Goal: Task Accomplishment & Management: Manage account settings

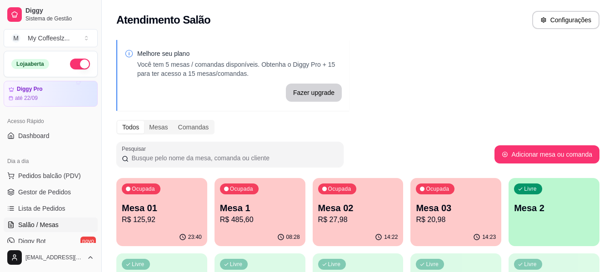
click at [455, 217] on p "R$ 20,98" at bounding box center [456, 220] width 80 height 11
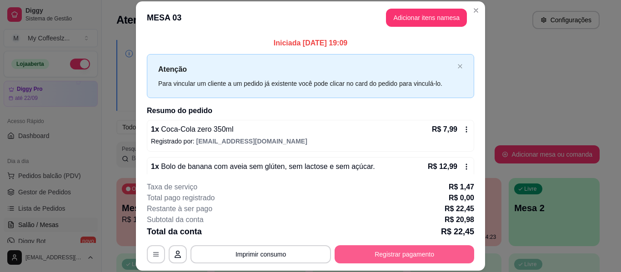
click at [403, 258] on button "Registrar pagamento" at bounding box center [405, 255] width 140 height 18
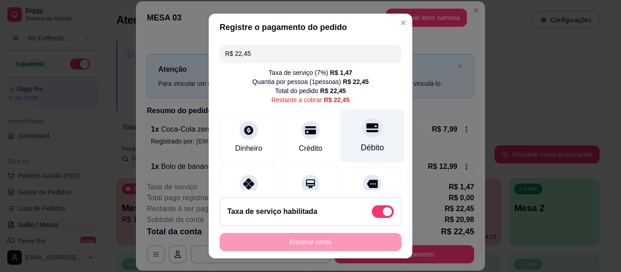
click at [357, 141] on div "Débito" at bounding box center [373, 136] width 64 height 53
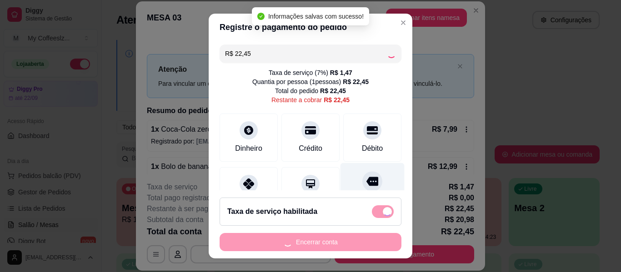
type input "R$ 0,00"
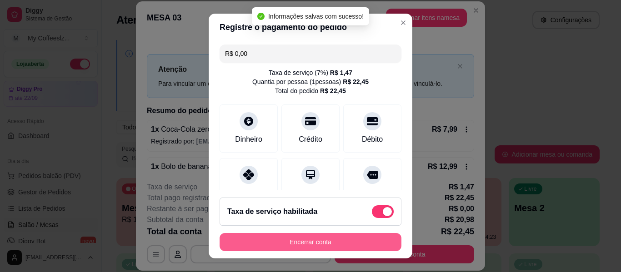
click at [336, 236] on button "Encerrar conta" at bounding box center [311, 242] width 182 height 18
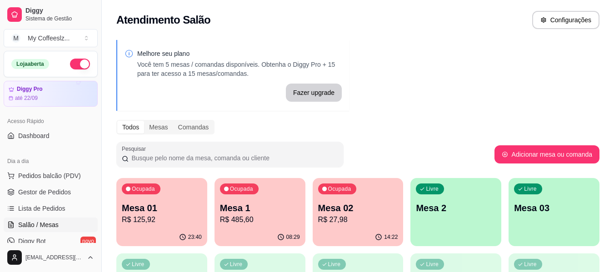
click at [372, 215] on p "R$ 27,98" at bounding box center [358, 220] width 80 height 11
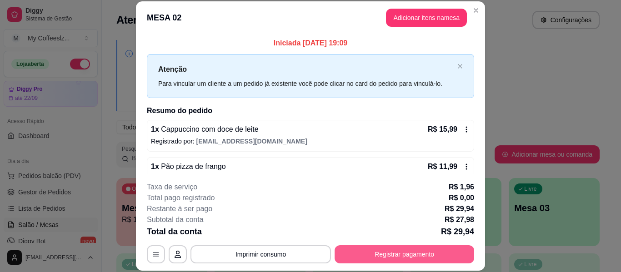
click at [366, 256] on button "Registrar pagamento" at bounding box center [405, 255] width 140 height 18
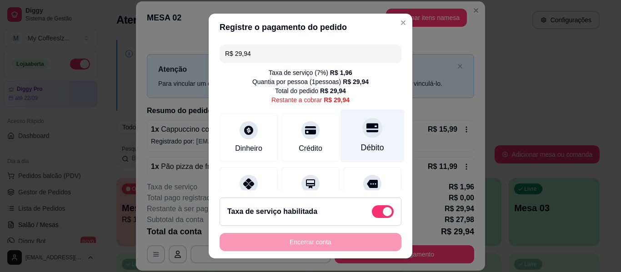
click at [365, 145] on div "Débito" at bounding box center [372, 148] width 23 height 12
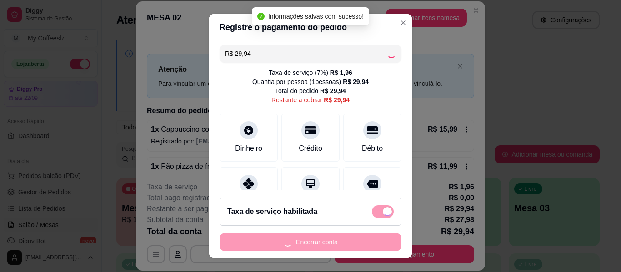
type input "R$ 0,00"
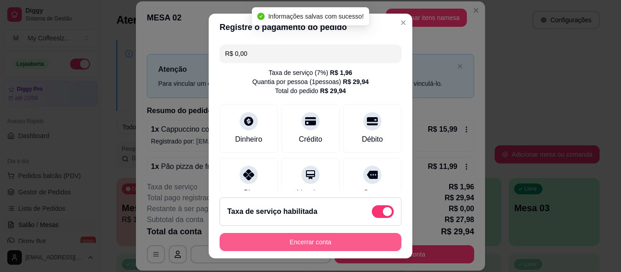
click at [323, 242] on button "Encerrar conta" at bounding box center [311, 242] width 182 height 18
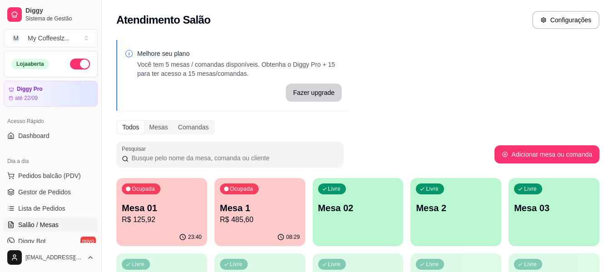
click at [342, 232] on div "Livre Mesa 02" at bounding box center [358, 206] width 91 height 57
click at [347, 228] on div "Livre Mesa 02" at bounding box center [358, 206] width 88 height 55
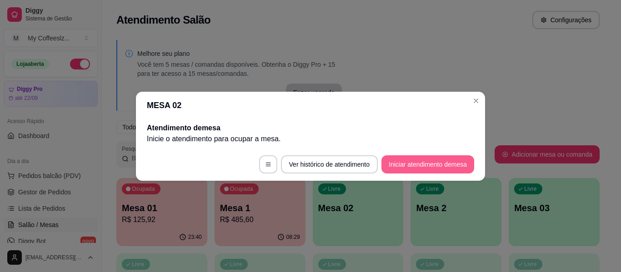
click at [402, 161] on button "Iniciar atendimento de mesa" at bounding box center [428, 165] width 93 height 18
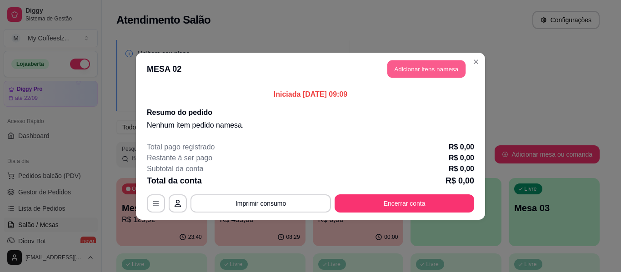
click at [413, 69] on button "Adicionar itens na mesa" at bounding box center [426, 69] width 78 height 18
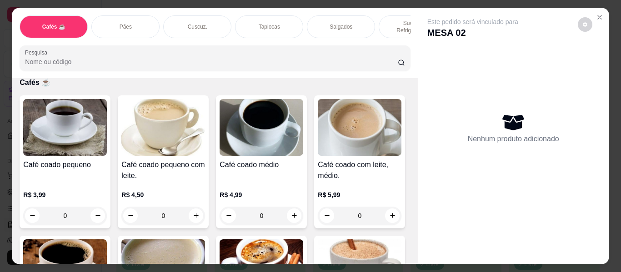
scroll to position [91, 0]
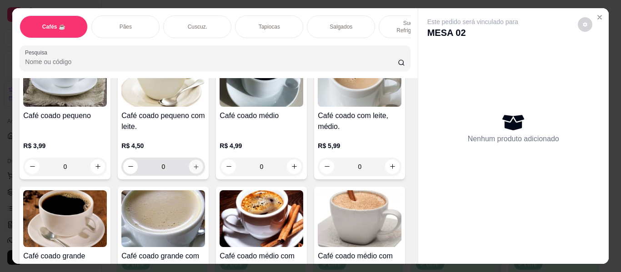
click at [194, 164] on icon "increase-product-quantity" at bounding box center [196, 167] width 7 height 7
type input "1"
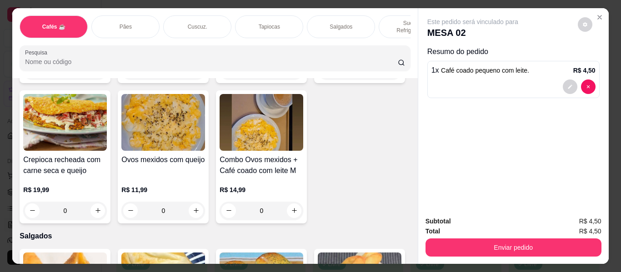
scroll to position [2638, 0]
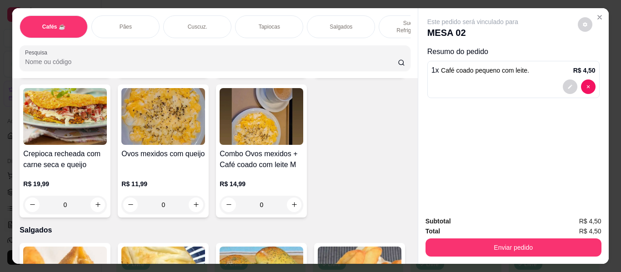
click at [335, 23] on p "Salgados" at bounding box center [341, 26] width 23 height 7
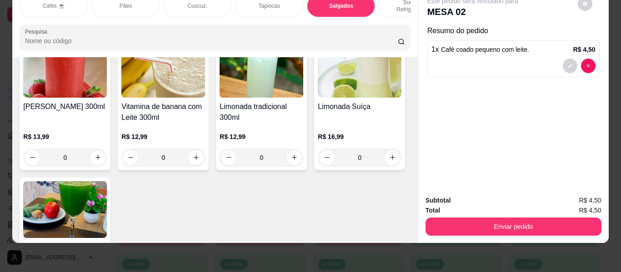
scroll to position [3894, 0]
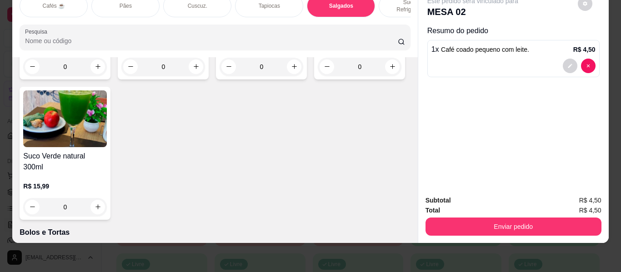
type input "1"
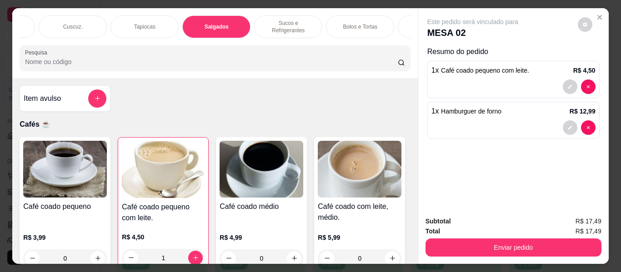
scroll to position [0, 146]
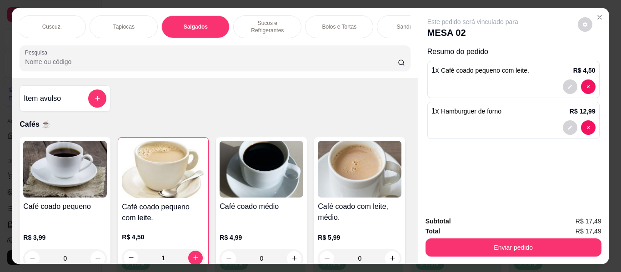
click at [350, 23] on p "Bolos e Tortas" at bounding box center [339, 26] width 35 height 7
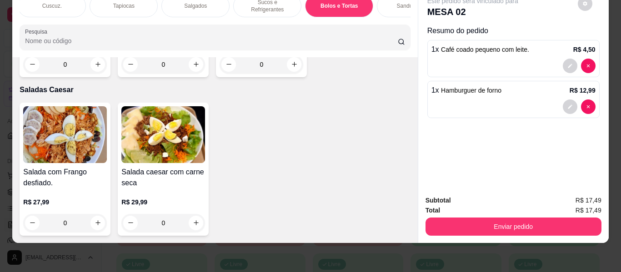
scroll to position [5439, 0]
type input "0"
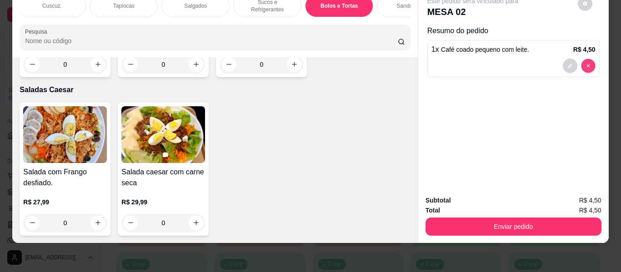
type input "0"
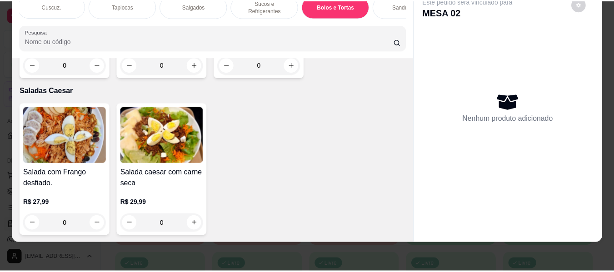
scroll to position [0, 0]
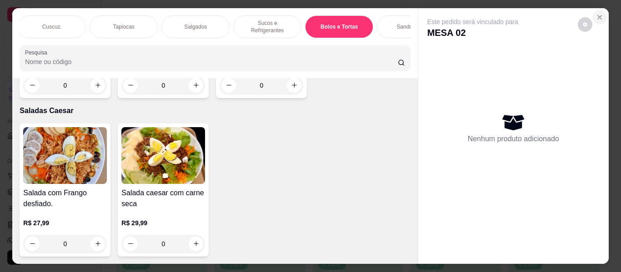
click at [596, 14] on icon "Close" at bounding box center [599, 17] width 7 height 7
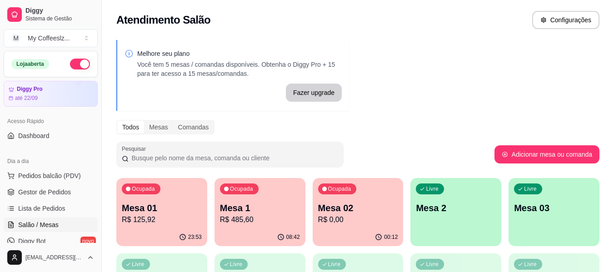
click at [358, 214] on p "Mesa 02" at bounding box center [358, 208] width 80 height 13
click at [374, 201] on div "Ocupada Mesa 02 R$ 0,00" at bounding box center [358, 203] width 88 height 49
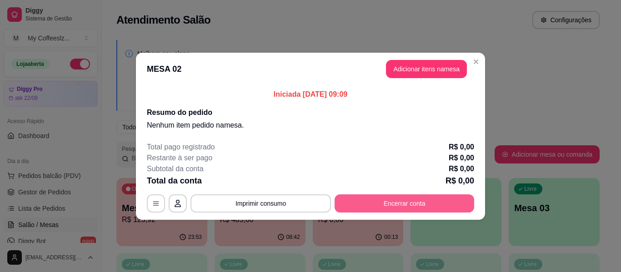
click at [397, 206] on button "Encerrar conta" at bounding box center [405, 204] width 140 height 18
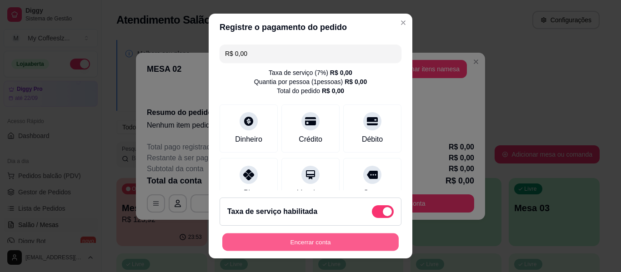
click at [353, 240] on button "Encerrar conta" at bounding box center [310, 243] width 176 height 18
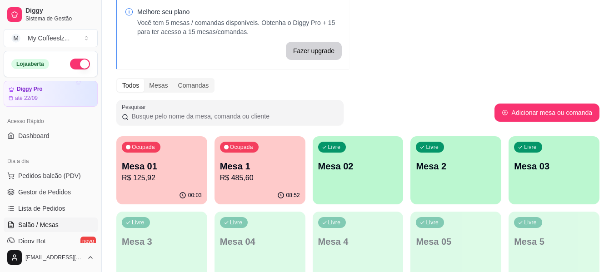
scroll to position [45, 0]
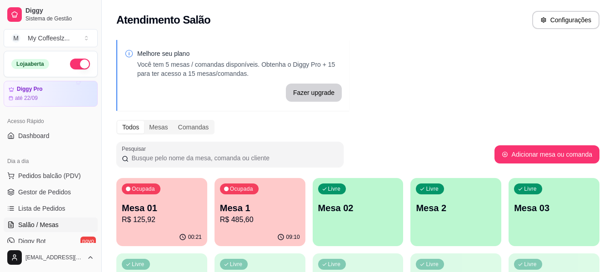
click at [361, 214] on p "Mesa 02" at bounding box center [358, 208] width 80 height 13
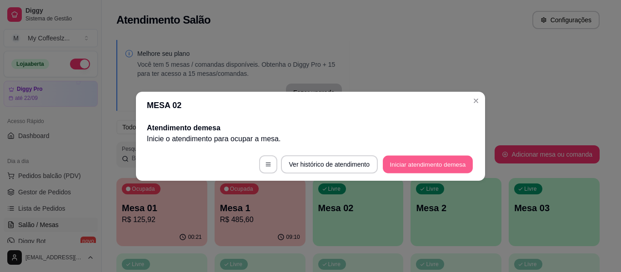
click at [417, 162] on button "Iniciar atendimento de mesa" at bounding box center [428, 165] width 90 height 18
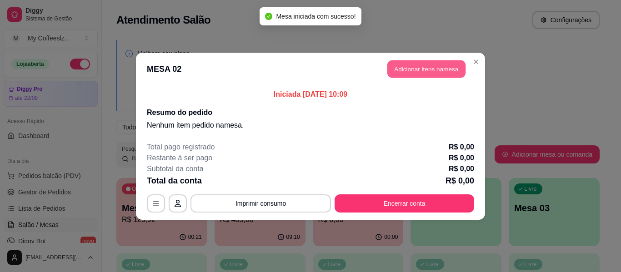
click at [414, 67] on button "Adicionar itens na mesa" at bounding box center [426, 69] width 78 height 18
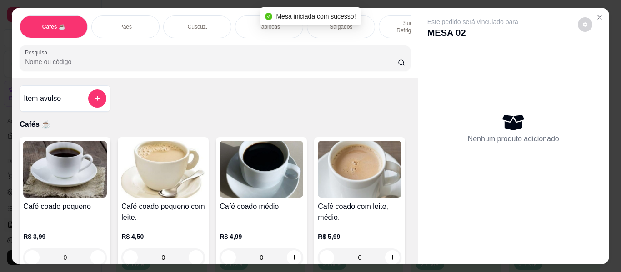
scroll to position [136, 0]
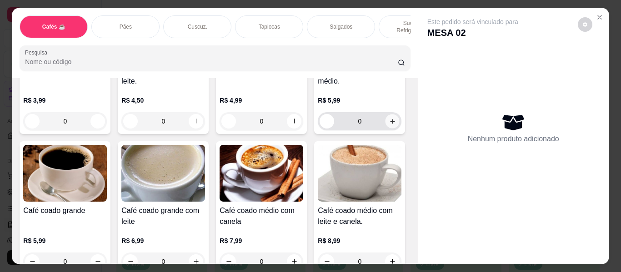
click at [386, 128] on button "increase-product-quantity" at bounding box center [393, 121] width 14 height 14
type input "1"
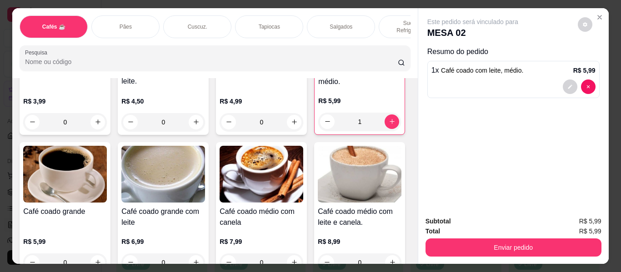
click at [255, 19] on div "Tapiocas" at bounding box center [269, 26] width 68 height 23
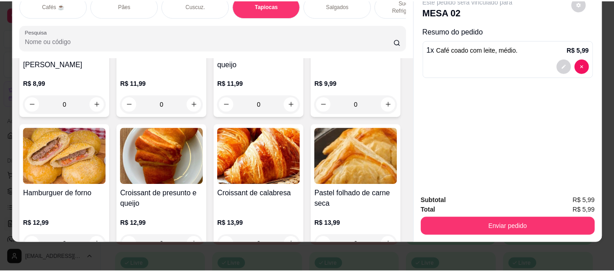
scroll to position [2892, 0]
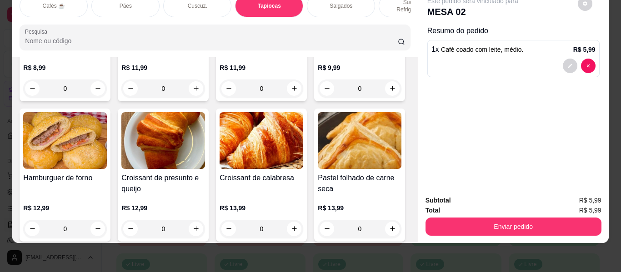
type input "1"
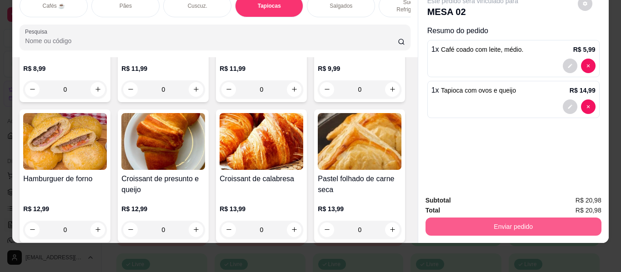
click at [478, 222] on button "Enviar pedido" at bounding box center [514, 227] width 176 height 18
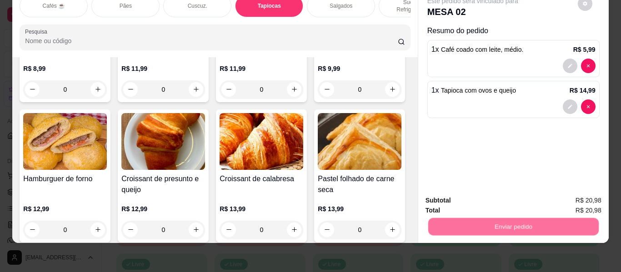
click at [476, 197] on button "Não registrar e enviar pedido" at bounding box center [483, 197] width 95 height 17
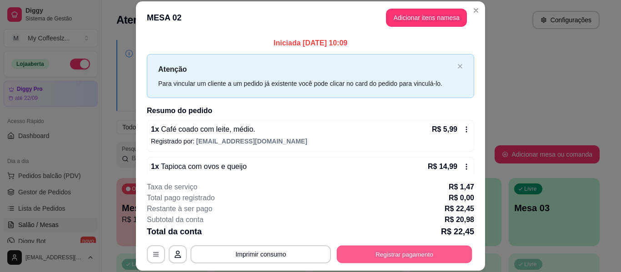
click at [410, 254] on button "Registrar pagamento" at bounding box center [405, 255] width 136 height 18
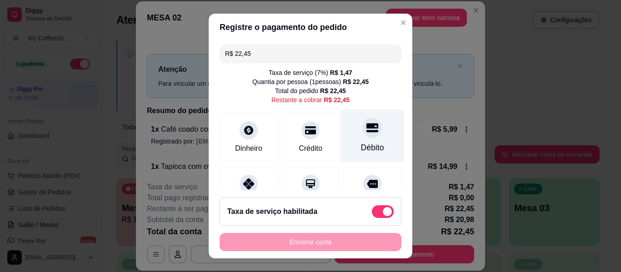
click at [367, 138] on div "Débito" at bounding box center [373, 136] width 64 height 53
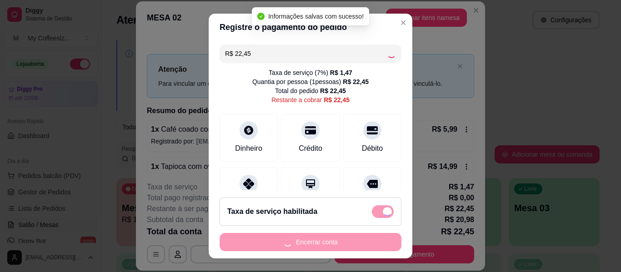
type input "R$ 0,00"
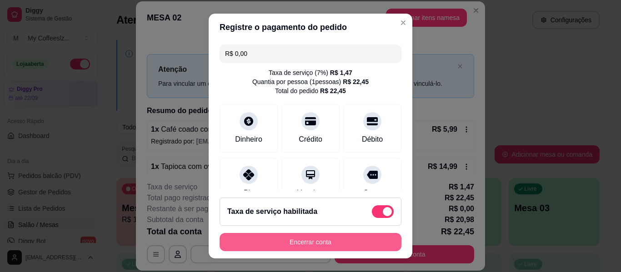
click at [312, 241] on button "Encerrar conta" at bounding box center [311, 242] width 182 height 18
